Goal: Task Accomplishment & Management: Use online tool/utility

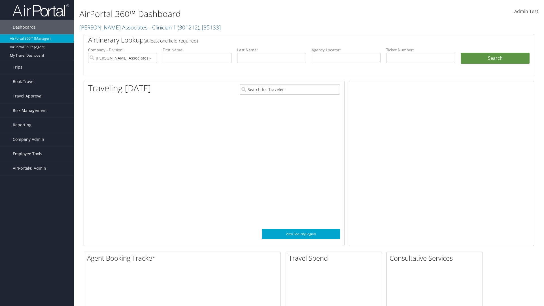
click at [37, 154] on span "Employee Tools" at bounding box center [27, 154] width 29 height 14
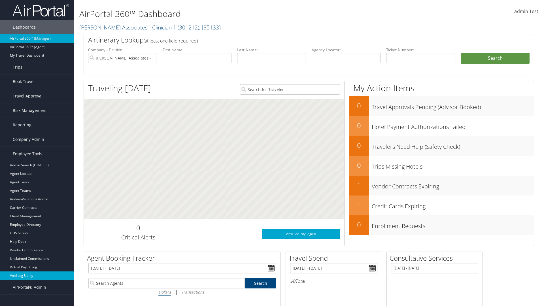
click at [37, 276] on link "Void Log Utility" at bounding box center [37, 276] width 74 height 9
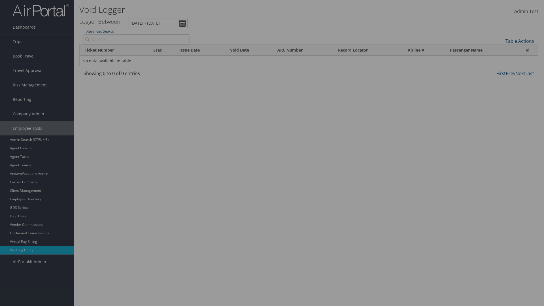
click at [0, 0] on link "Additional Filters..." at bounding box center [0, 0] width 0 height 0
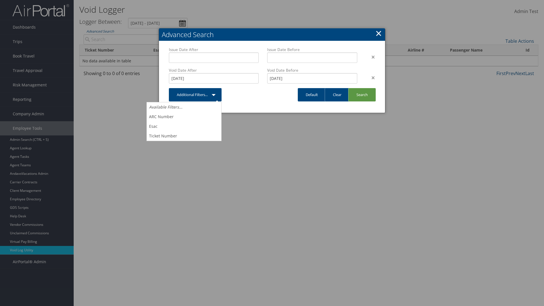
click at [379, 33] on link "×" at bounding box center [379, 32] width 7 height 11
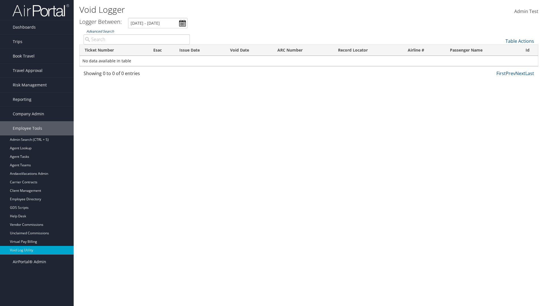
click at [100, 31] on link "Advanced Search" at bounding box center [99, 31] width 27 height 5
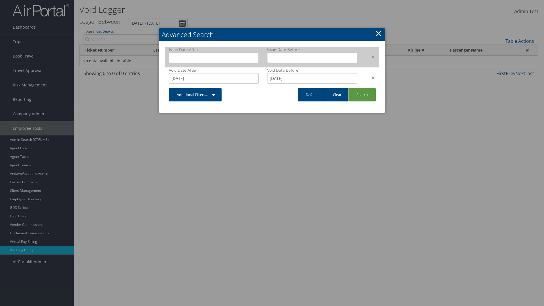
click at [370, 57] on div "×" at bounding box center [371, 57] width 18 height 7
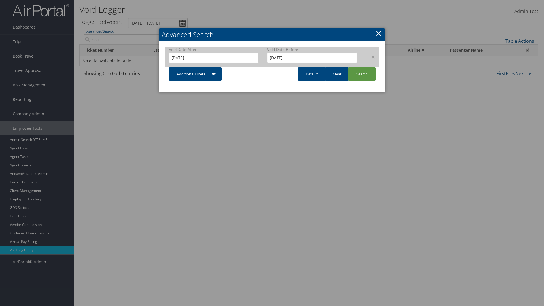
click at [370, 57] on div "×" at bounding box center [371, 57] width 18 height 7
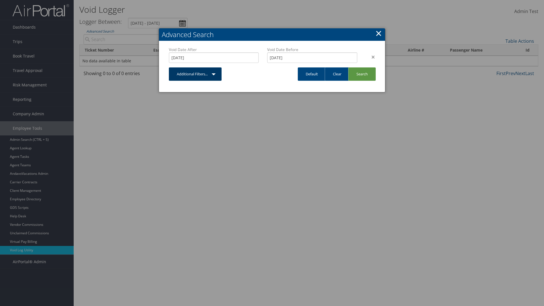
click at [195, 67] on link "Additional Filters..." at bounding box center [195, 73] width 53 height 13
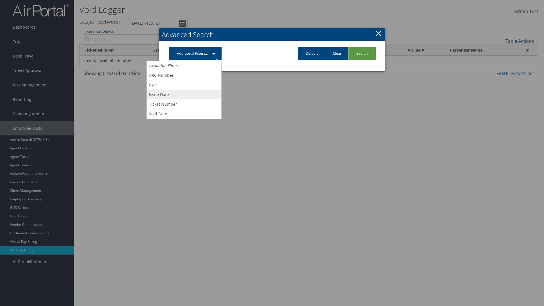
click at [184, 94] on link "Issue Date" at bounding box center [184, 95] width 75 height 10
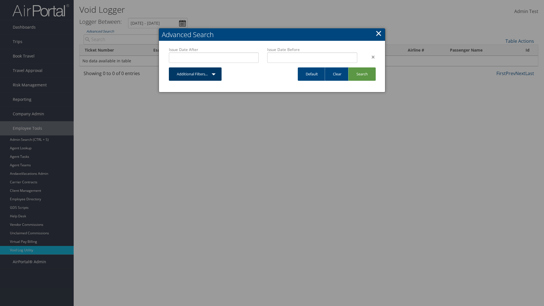
click at [195, 74] on link "Additional Filters..." at bounding box center [195, 73] width 53 height 13
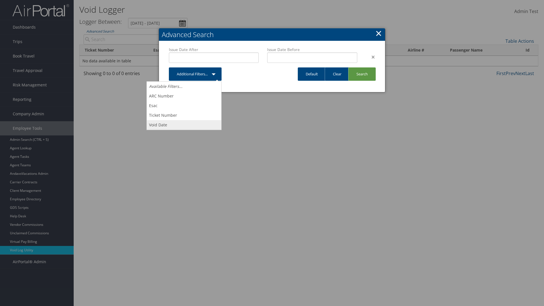
click at [184, 125] on link "Void Date" at bounding box center [184, 125] width 75 height 10
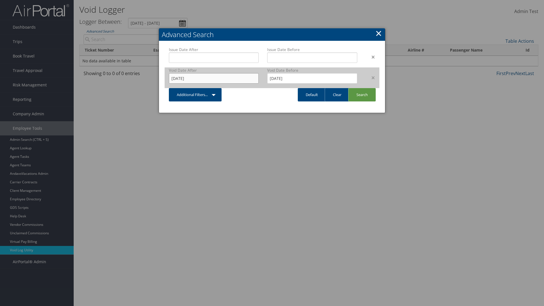
click at [214, 78] on input "8/30/2025" at bounding box center [214, 78] width 90 height 10
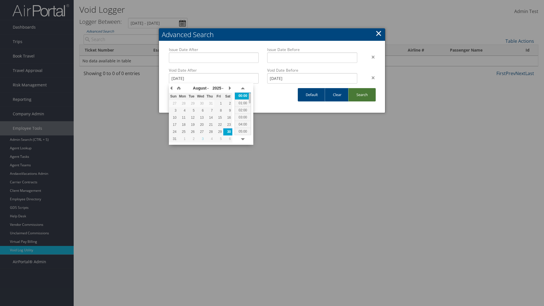
click at [362, 95] on link "Search" at bounding box center [361, 94] width 27 height 13
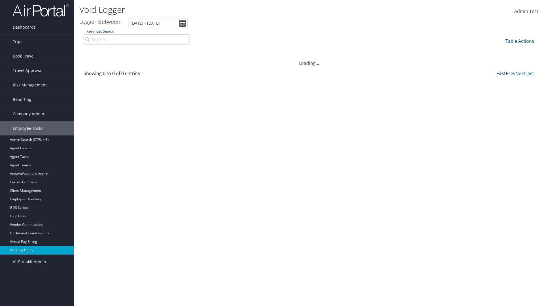
click at [100, 31] on link "Advanced Search" at bounding box center [99, 31] width 27 height 5
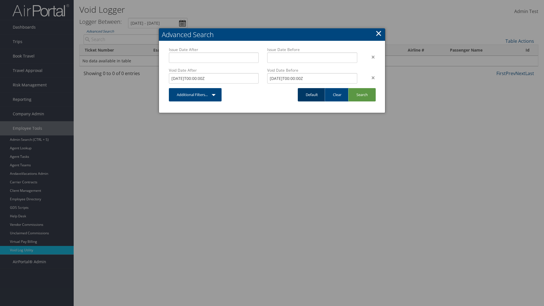
click at [312, 95] on link "Default" at bounding box center [312, 94] width 28 height 13
